Goal: Information Seeking & Learning: Learn about a topic

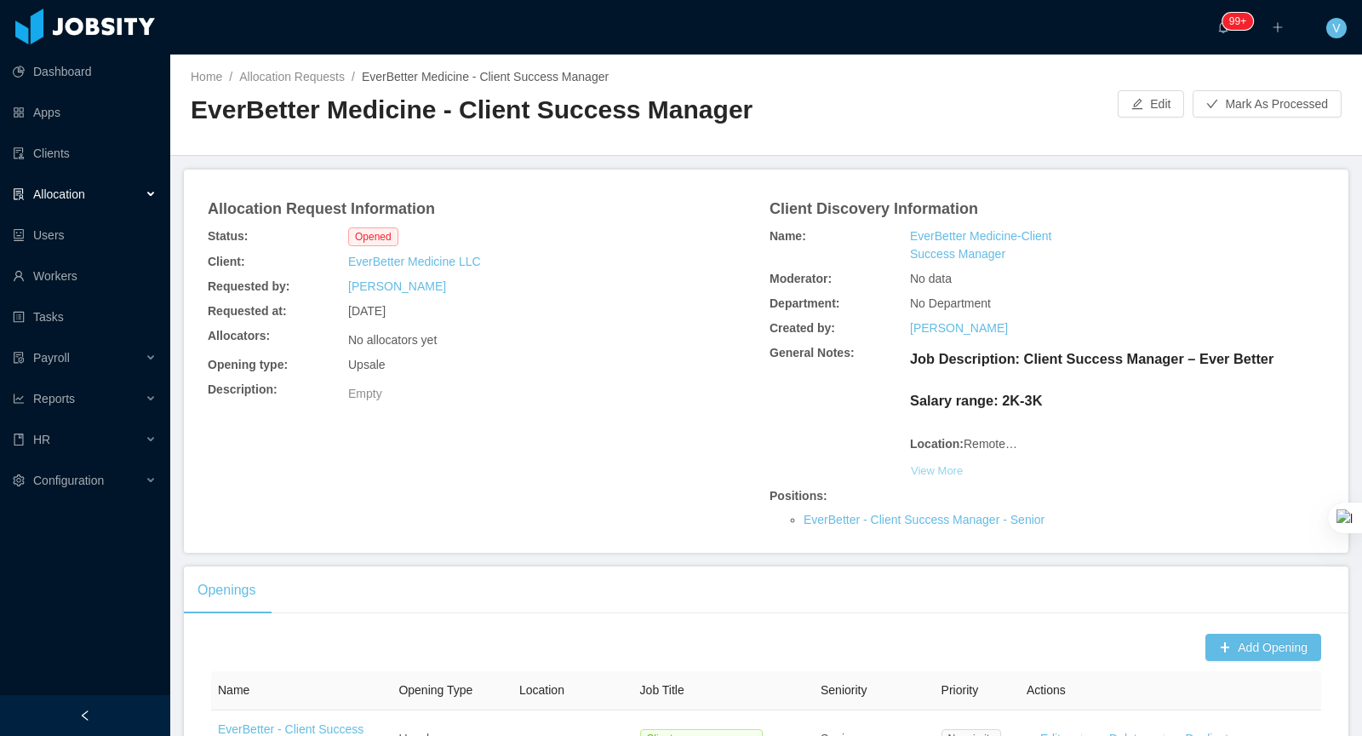
click at [934, 484] on button "View More" at bounding box center [937, 469] width 54 height 27
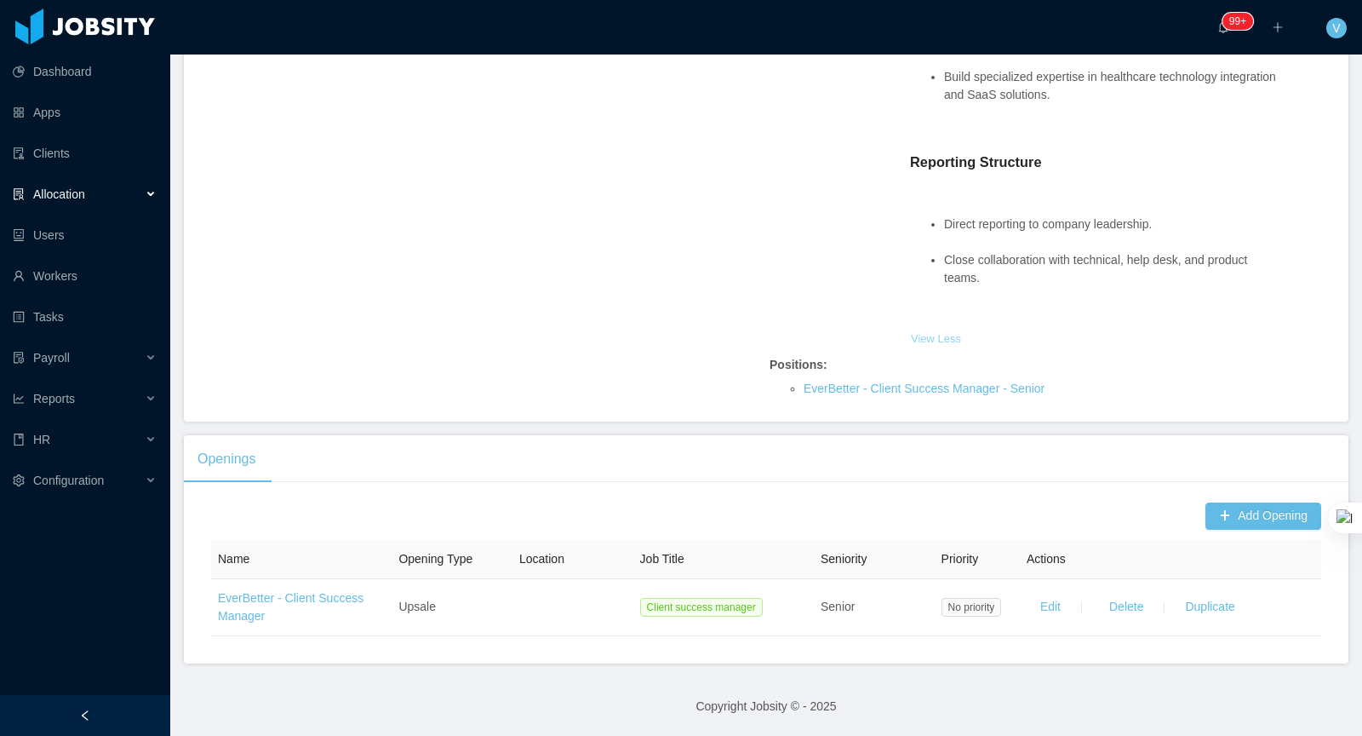
scroll to position [2818, 0]
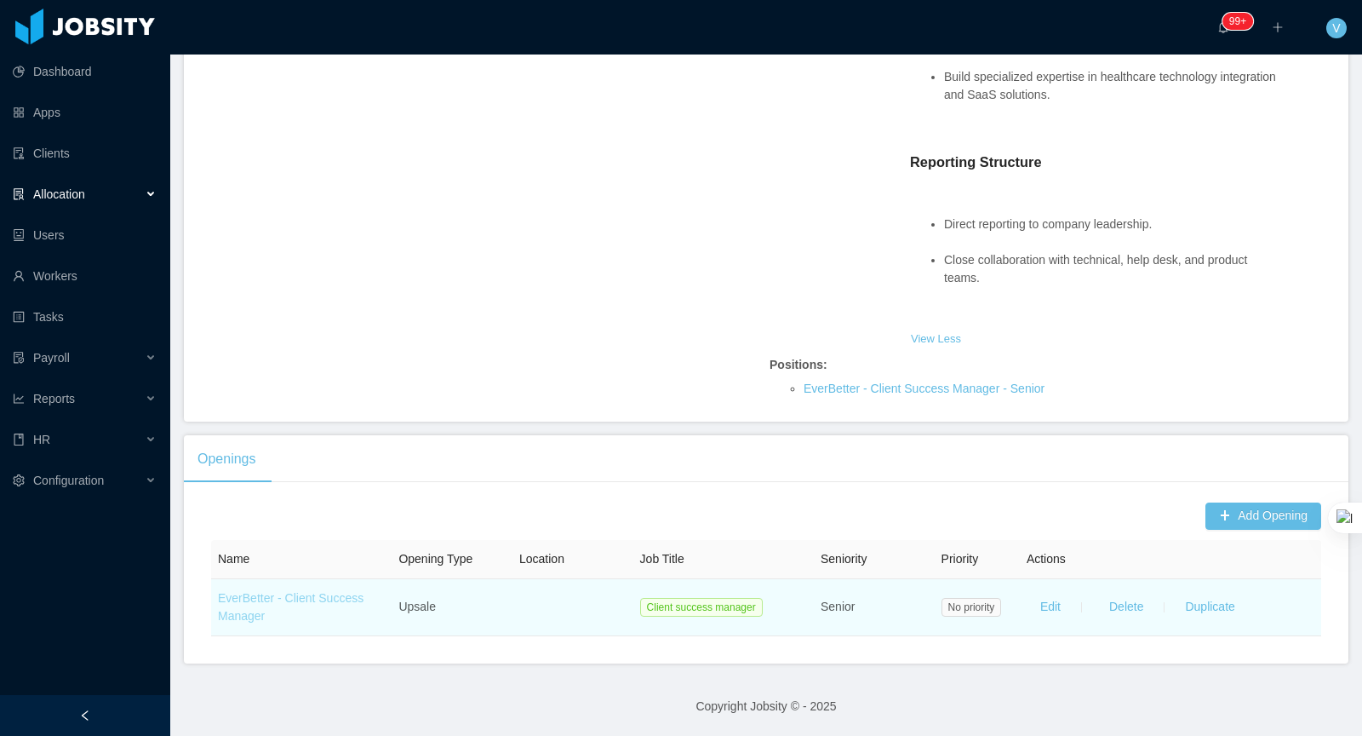
click at [364, 603] on link "EverBetter - Client Success Manager" at bounding box center [291, 607] width 146 height 32
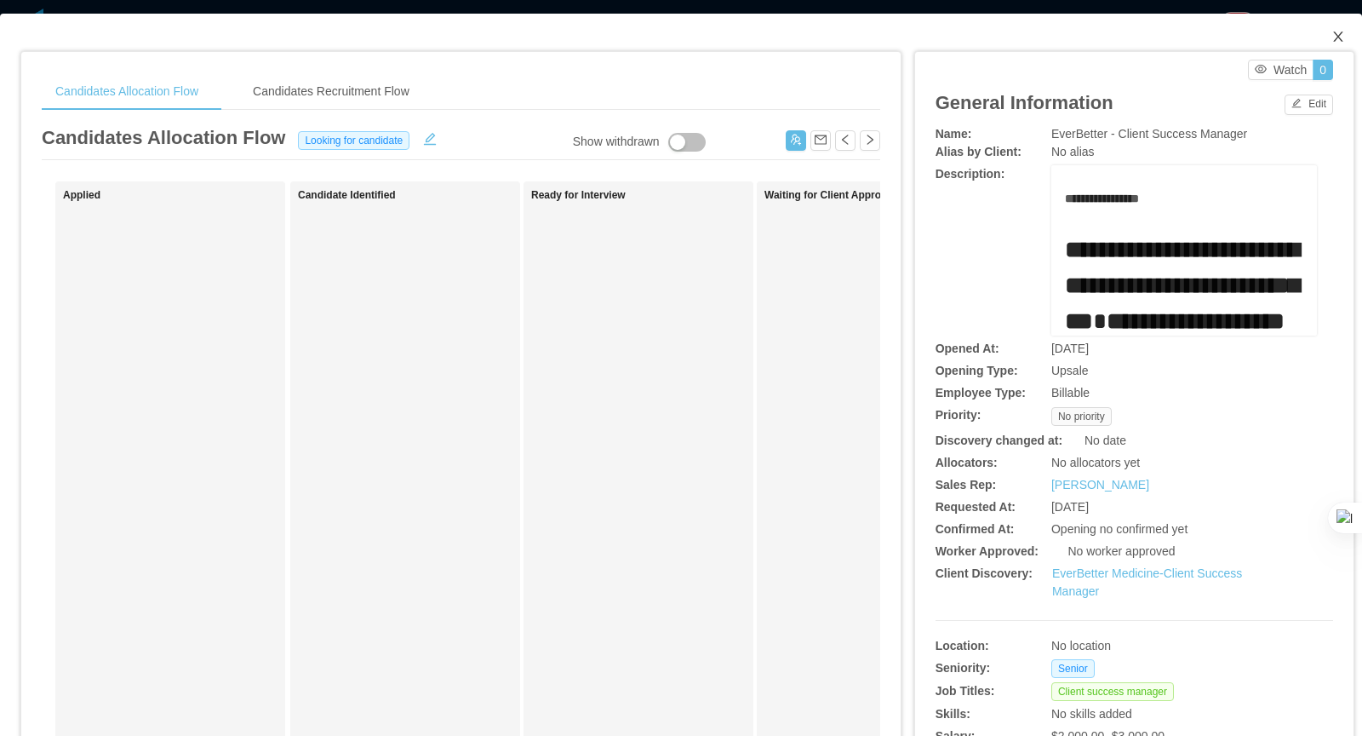
click at [1332, 37] on icon "icon: close" at bounding box center [1339, 37] width 14 height 14
